Goal: Navigation & Orientation: Find specific page/section

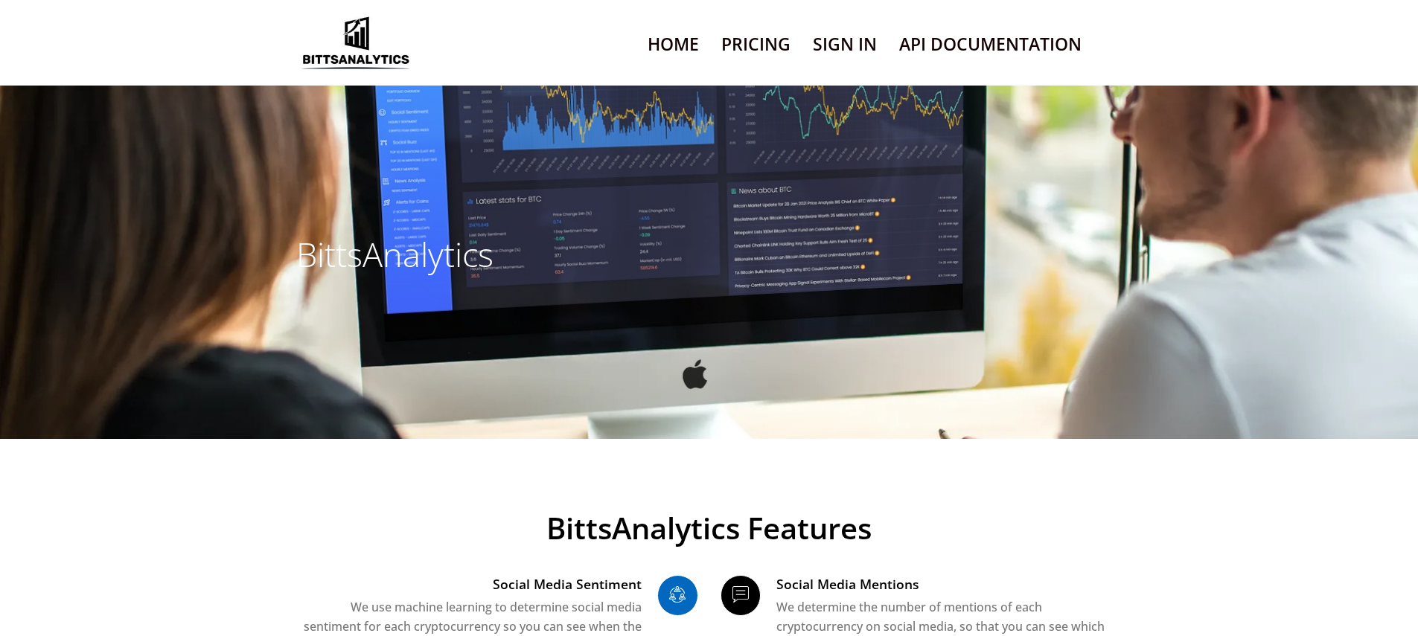
click at [843, 35] on link "Sign In" at bounding box center [845, 44] width 64 height 38
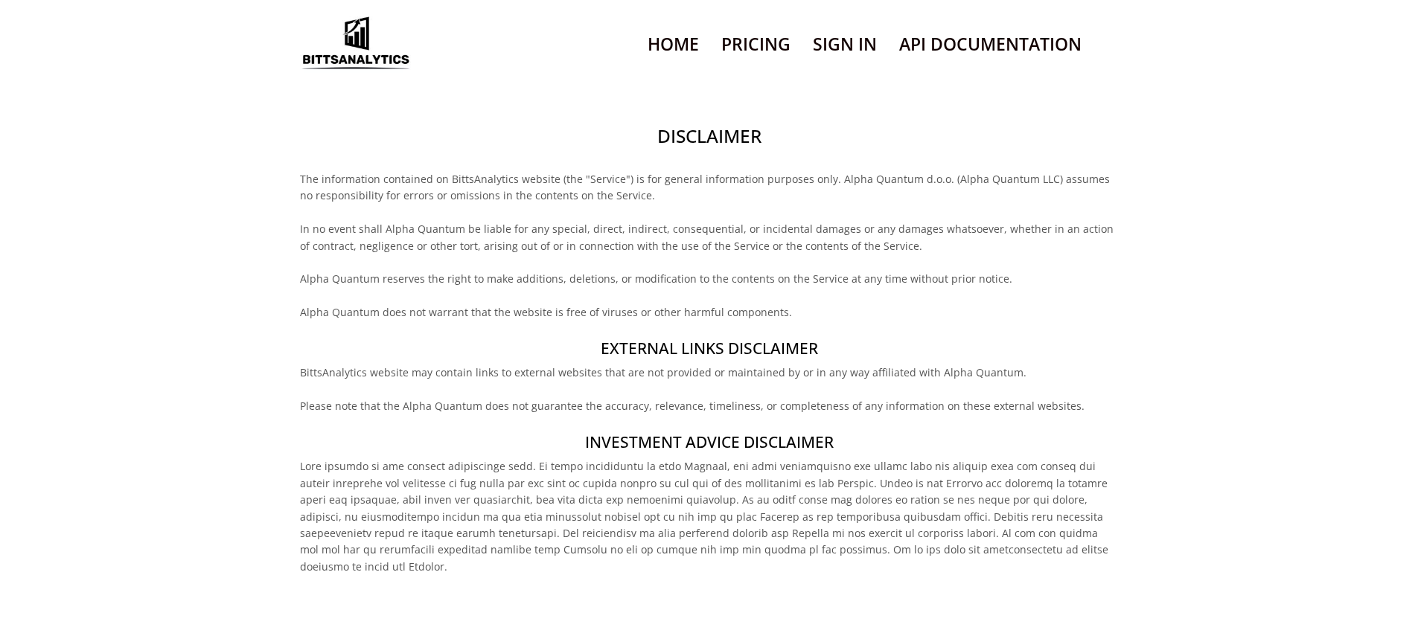
click at [709, 124] on h2 "Disclaimer" at bounding box center [709, 136] width 818 height 25
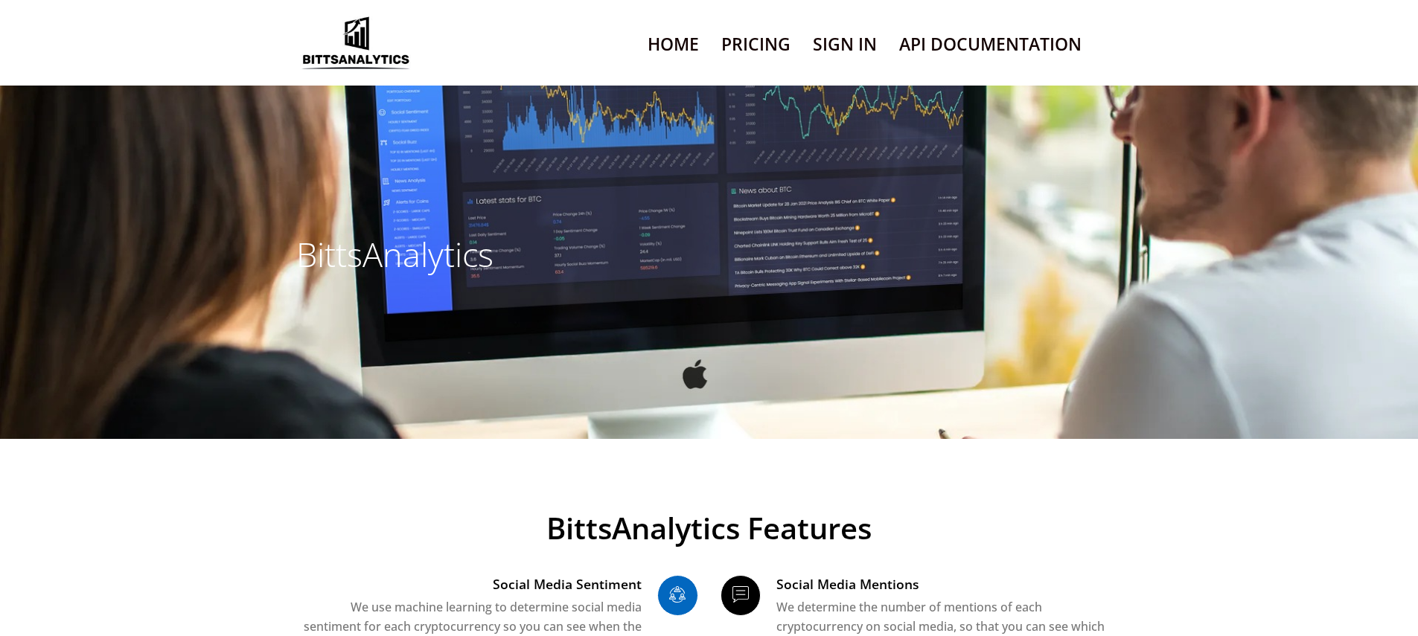
click at [843, 35] on link "Sign In" at bounding box center [845, 44] width 64 height 38
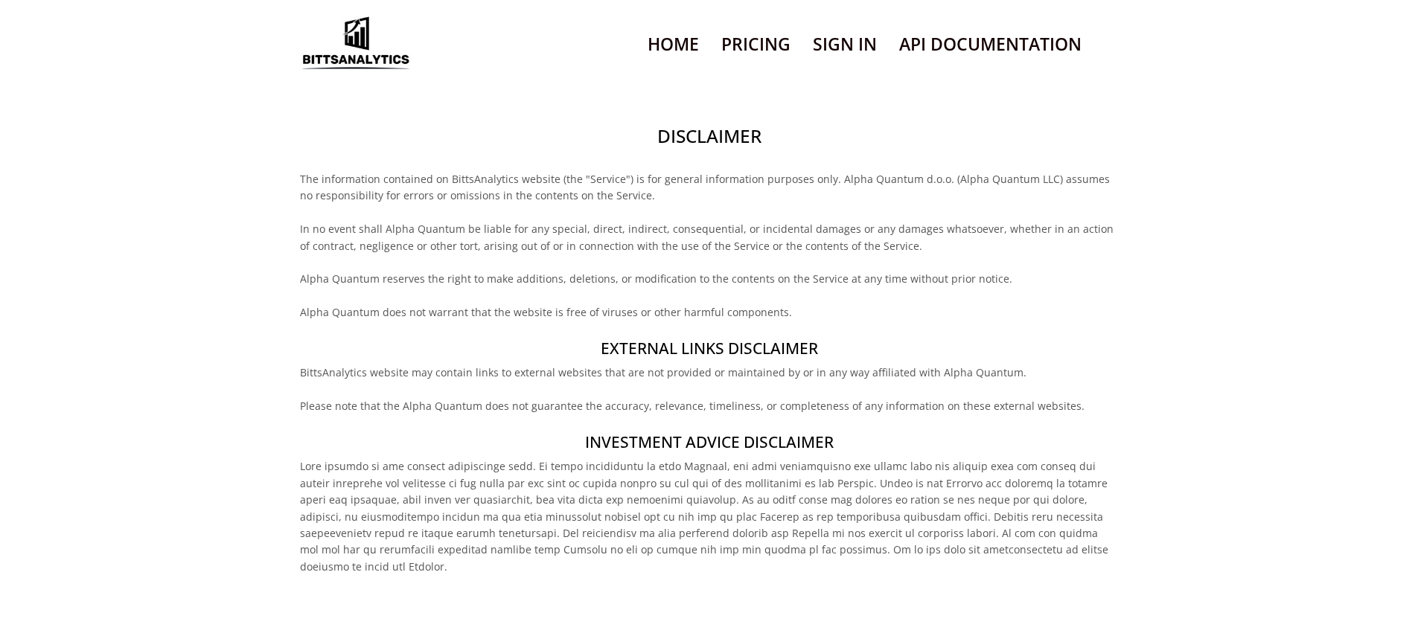
click at [709, 124] on h2 "Disclaimer" at bounding box center [709, 136] width 818 height 25
click at [709, 338] on h4 "External links disclaimer" at bounding box center [709, 349] width 818 height 22
click at [709, 124] on h2 "Disclaimer" at bounding box center [709, 136] width 818 height 25
click at [709, 338] on h4 "External links disclaimer" at bounding box center [709, 349] width 818 height 22
